Goal: Information Seeking & Learning: Learn about a topic

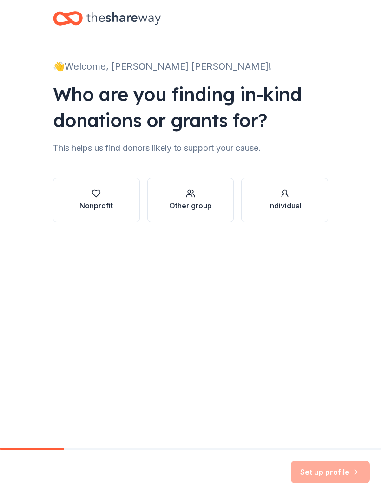
click at [92, 199] on div "Nonprofit" at bounding box center [95, 200] width 33 height 22
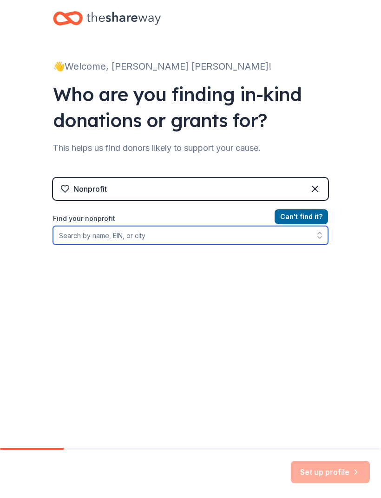
click at [78, 233] on input "Find your nonprofit" at bounding box center [190, 235] width 275 height 19
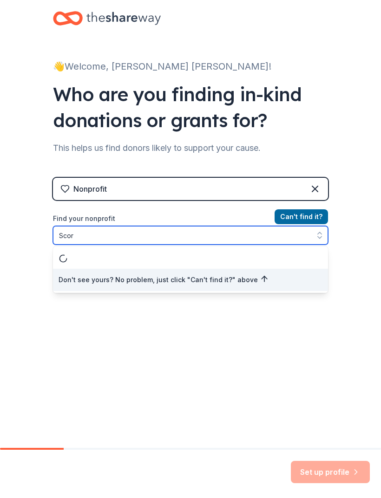
type input "Score"
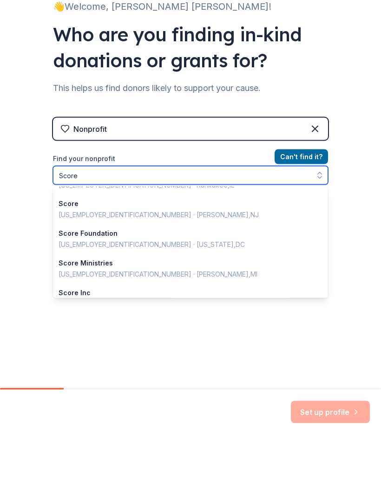
scroll to position [58, 0]
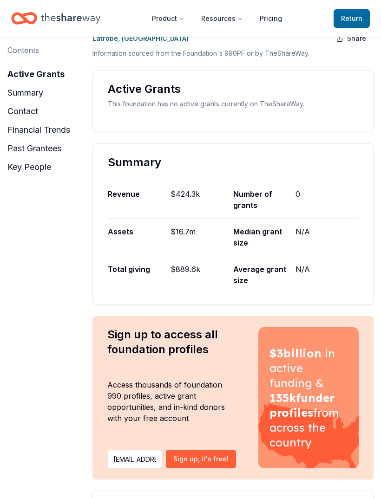
scroll to position [128, 0]
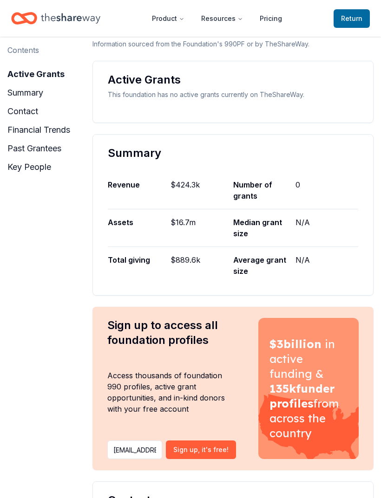
click at [108, 261] on div "Summary Revenue $424.3k Number of grants 0 Assets $16.7m Median grant size N/A …" at bounding box center [232, 216] width 281 height 162
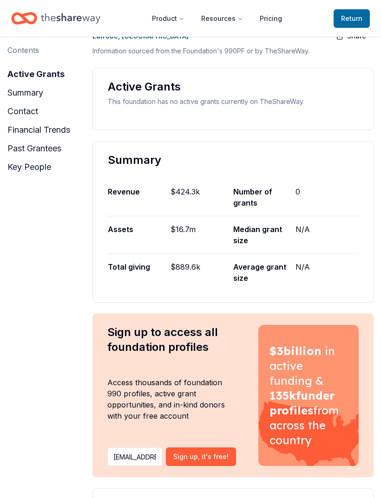
scroll to position [87, 0]
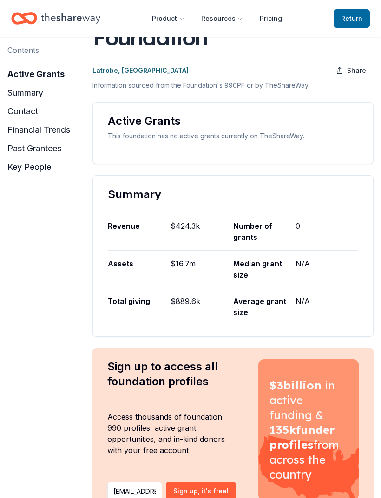
click at [22, 89] on button "summary" at bounding box center [25, 92] width 36 height 15
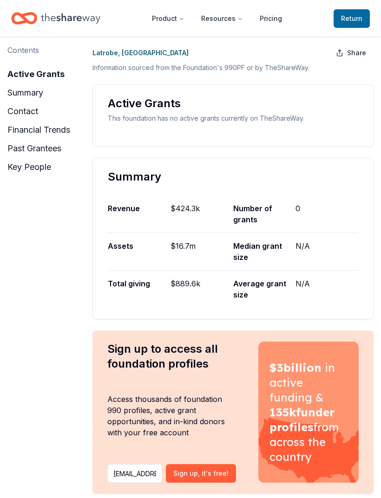
scroll to position [190, 0]
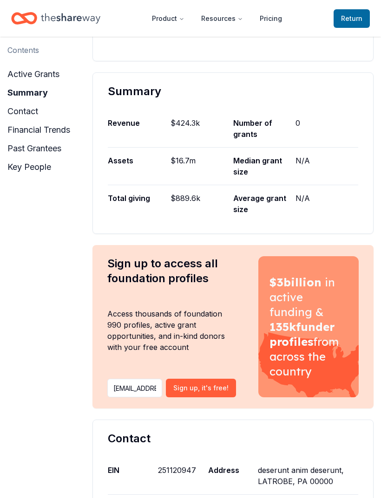
click at [27, 151] on button "past grantees" at bounding box center [34, 148] width 54 height 15
click at [28, 149] on button "past grantees" at bounding box center [34, 148] width 54 height 15
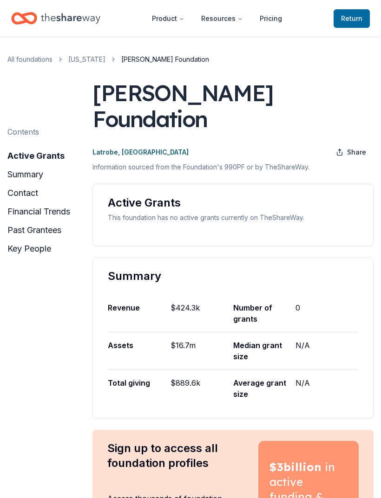
scroll to position [0, 0]
